Goal: Task Accomplishment & Management: Manage account settings

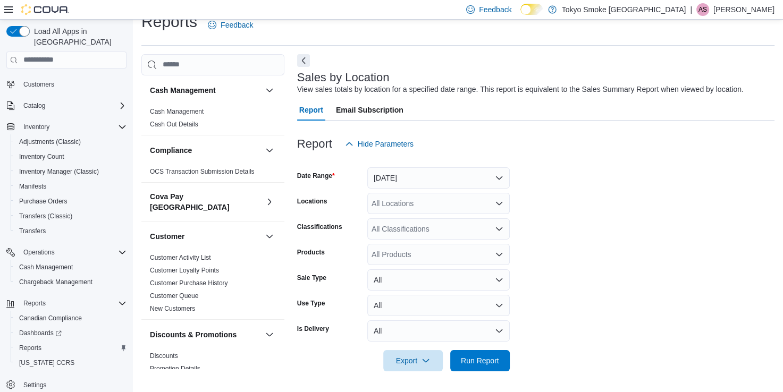
scroll to position [729, 0]
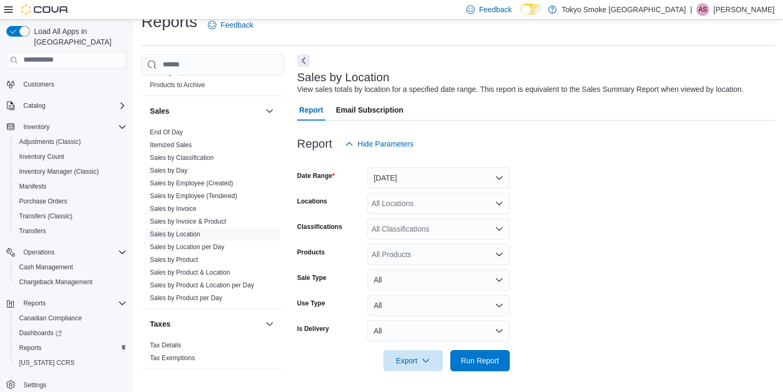
click at [591, 160] on div at bounding box center [535, 161] width 477 height 13
click at [752, 13] on p "[PERSON_NAME]" at bounding box center [743, 9] width 61 height 13
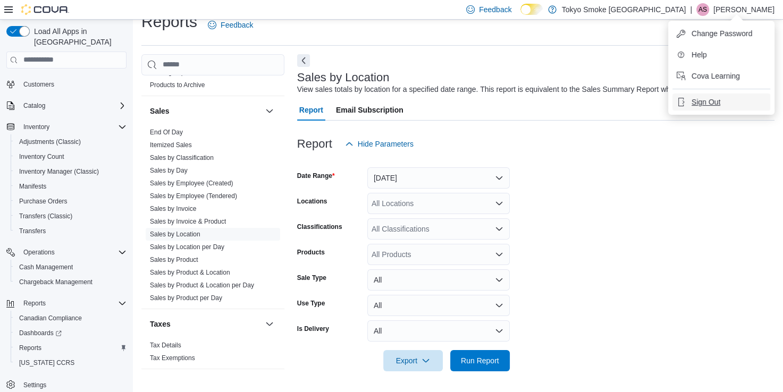
click at [716, 104] on span "Sign Out" at bounding box center [706, 102] width 29 height 11
